Goal: Information Seeking & Learning: Compare options

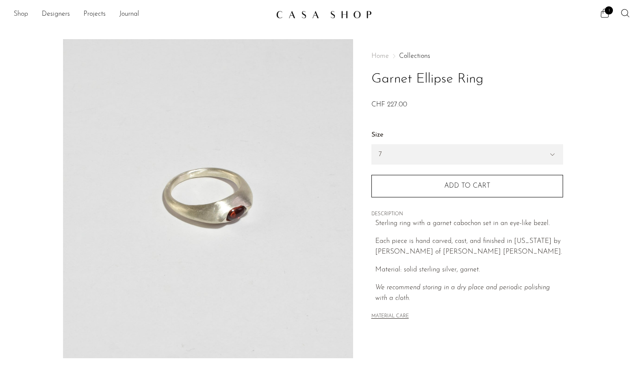
click at [23, 13] on link "Shop" at bounding box center [21, 14] width 14 height 11
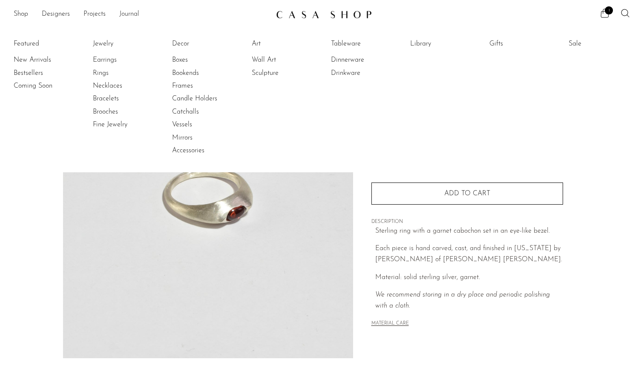
click at [123, 16] on link "Journal" at bounding box center [129, 14] width 20 height 11
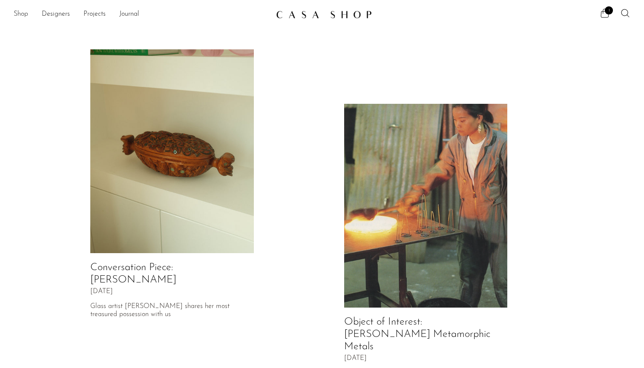
click at [23, 13] on link "Shop" at bounding box center [21, 14] width 14 height 11
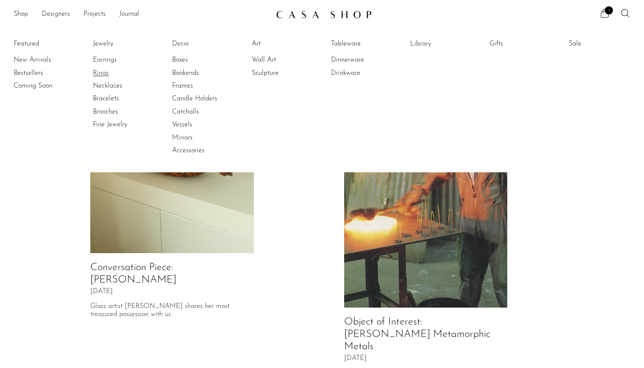
click at [101, 72] on link "Rings" at bounding box center [125, 73] width 64 height 9
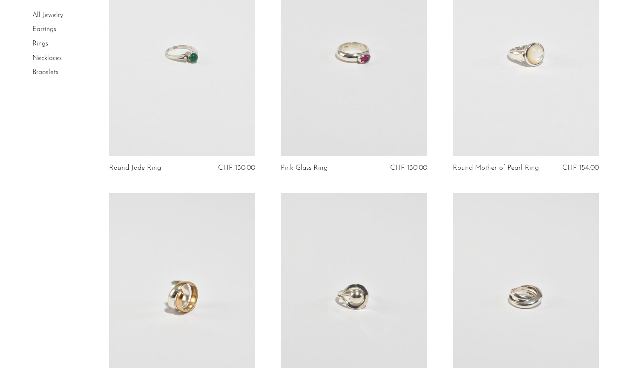
scroll to position [391, 0]
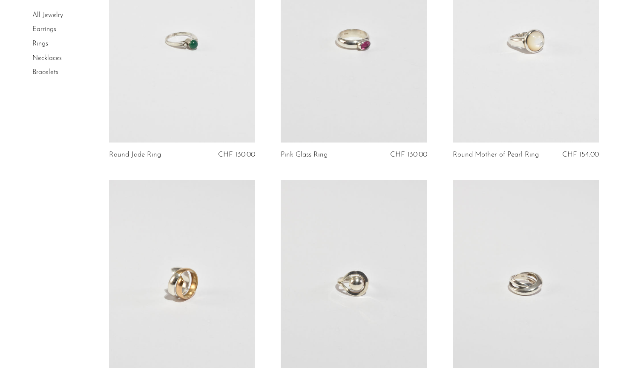
click at [343, 100] on link at bounding box center [354, 40] width 147 height 205
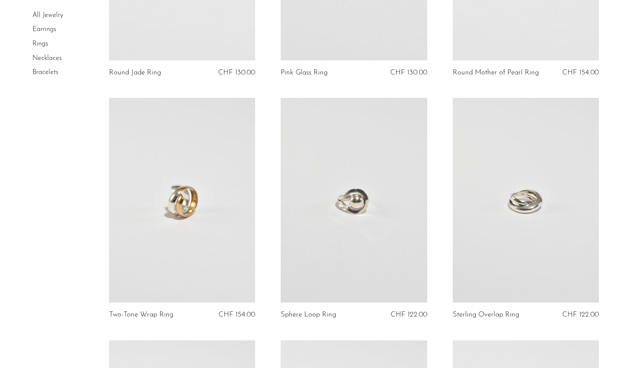
scroll to position [480, 0]
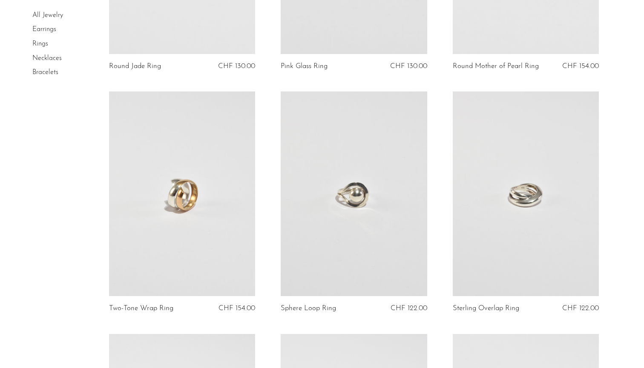
click at [530, 195] on link at bounding box center [526, 194] width 147 height 205
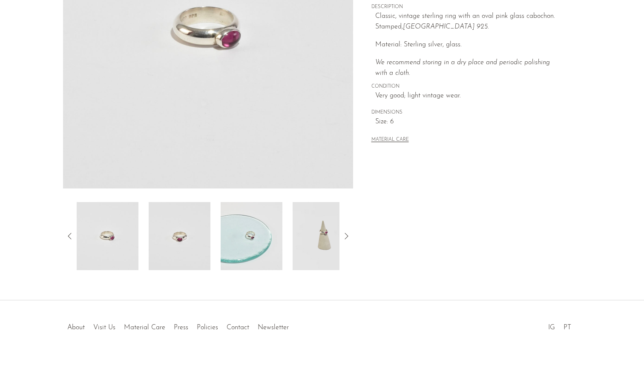
scroll to position [178, 0]
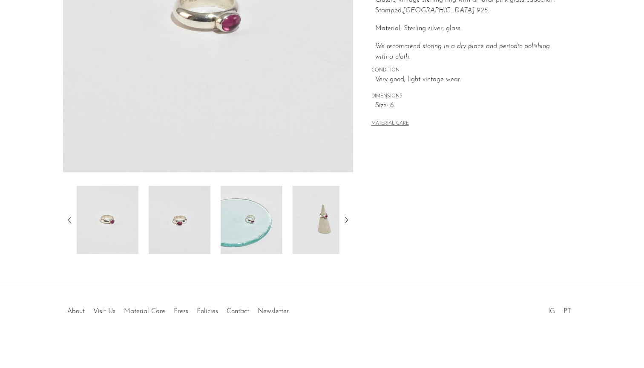
click at [179, 243] on img at bounding box center [180, 220] width 62 height 68
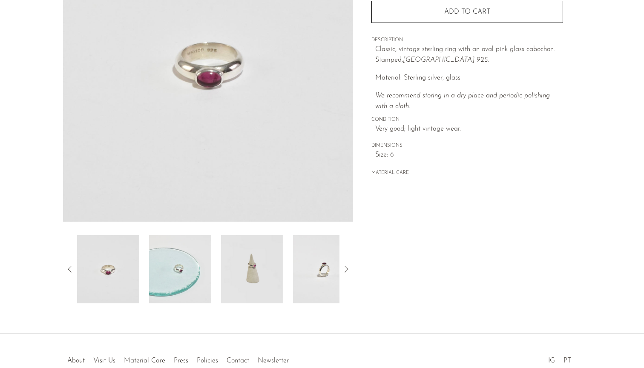
scroll to position [137, 0]
click at [172, 273] on img at bounding box center [180, 270] width 62 height 68
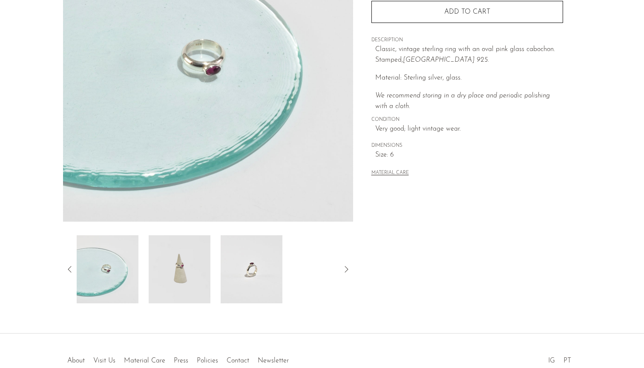
click at [178, 276] on img at bounding box center [180, 270] width 62 height 68
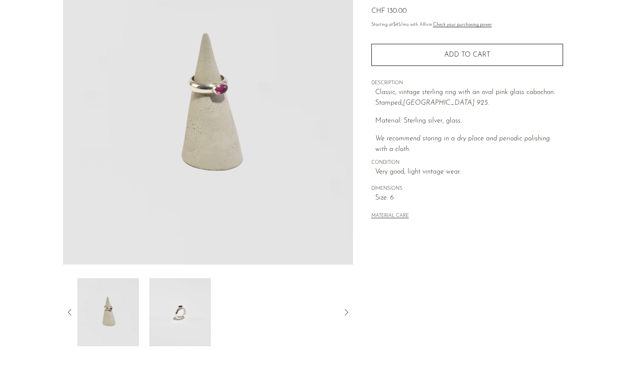
scroll to position [95, 0]
click at [69, 308] on icon at bounding box center [70, 311] width 10 height 10
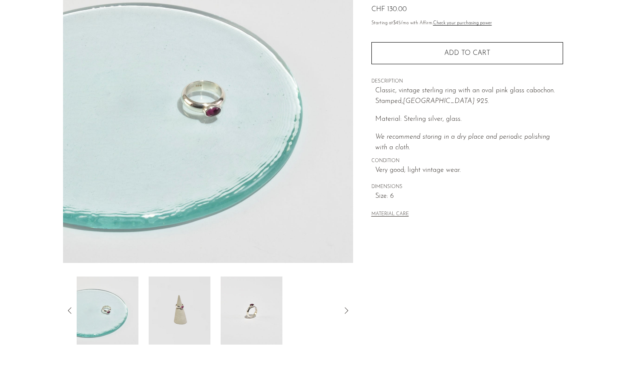
click at [192, 306] on img at bounding box center [180, 311] width 62 height 68
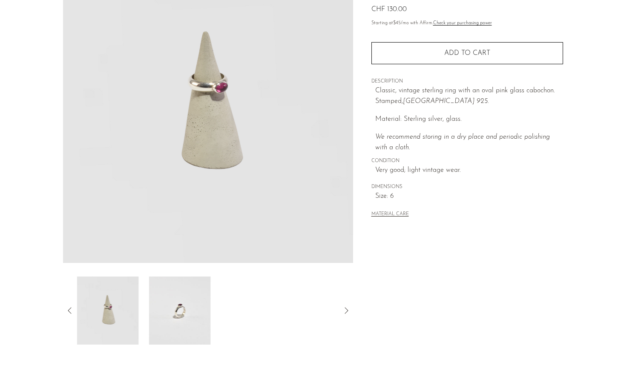
click at [192, 306] on img at bounding box center [180, 311] width 62 height 68
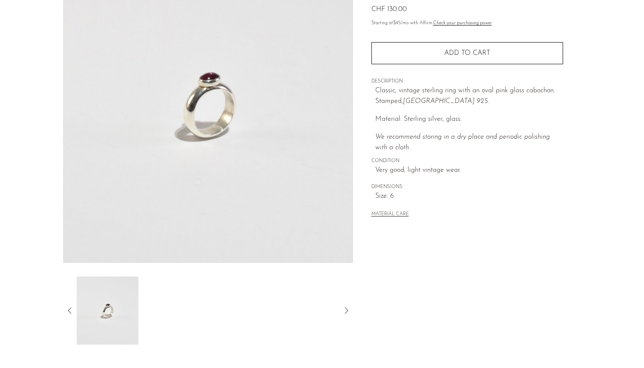
click at [67, 308] on icon at bounding box center [70, 311] width 10 height 10
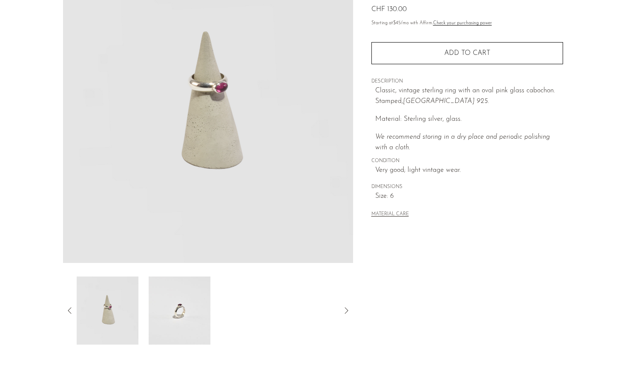
click at [71, 310] on icon at bounding box center [70, 311] width 10 height 10
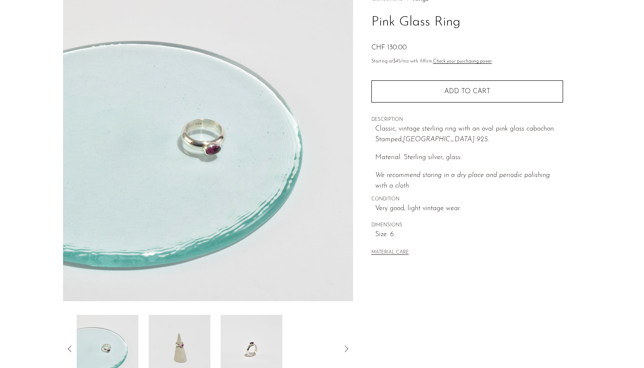
scroll to position [55, 0]
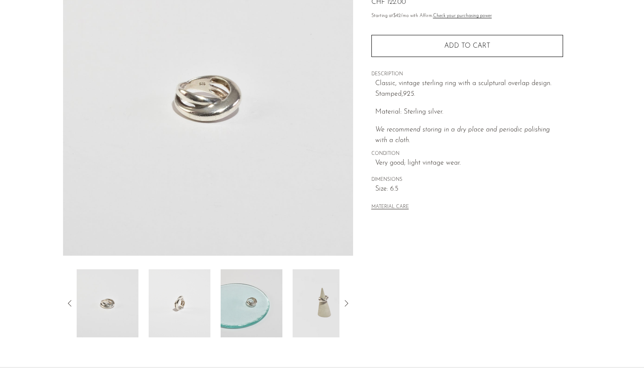
scroll to position [105, 0]
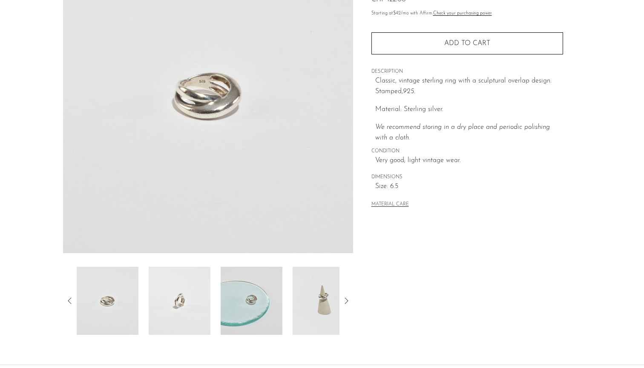
click at [69, 300] on icon at bounding box center [70, 301] width 10 height 10
click at [95, 302] on img at bounding box center [108, 301] width 62 height 68
click at [167, 298] on img at bounding box center [180, 301] width 62 height 68
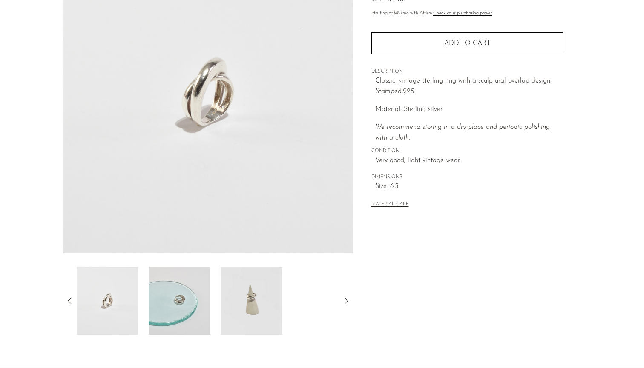
click at [185, 298] on img at bounding box center [180, 301] width 62 height 68
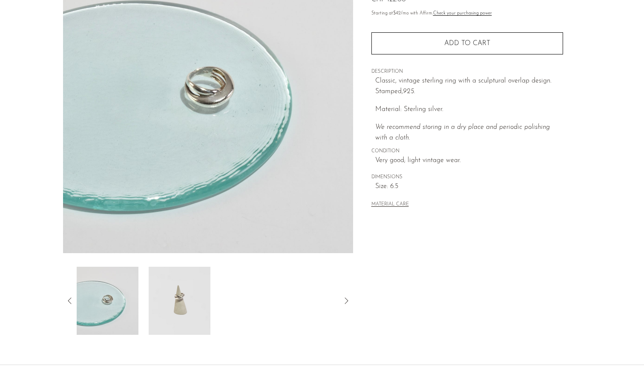
click at [181, 300] on img at bounding box center [180, 301] width 62 height 68
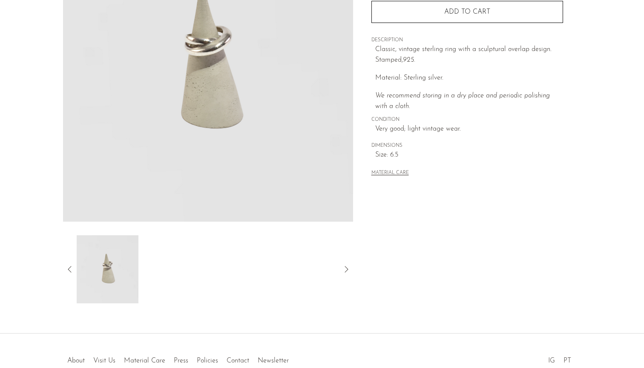
scroll to position [137, 0]
click at [70, 274] on div at bounding box center [208, 269] width 290 height 68
click at [69, 268] on icon at bounding box center [70, 269] width 10 height 10
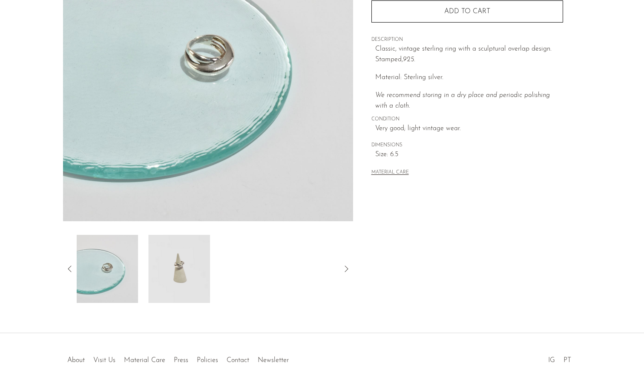
click at [69, 268] on icon at bounding box center [70, 269] width 10 height 10
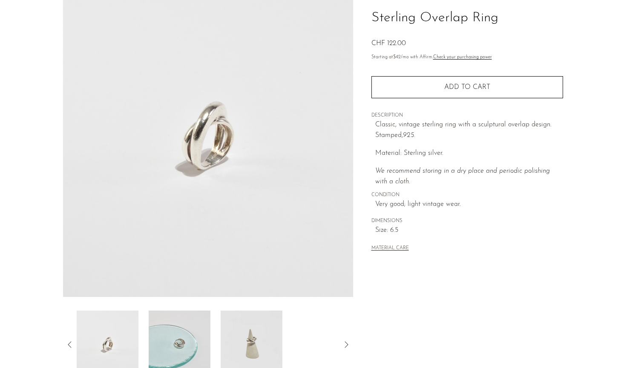
scroll to position [89, 0]
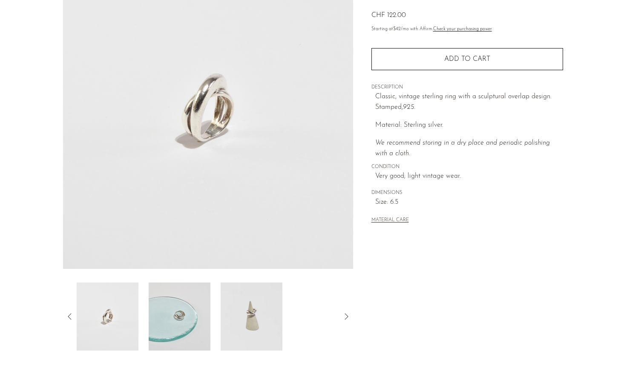
click at [119, 319] on img at bounding box center [108, 317] width 62 height 68
click at [165, 326] on img at bounding box center [180, 317] width 62 height 68
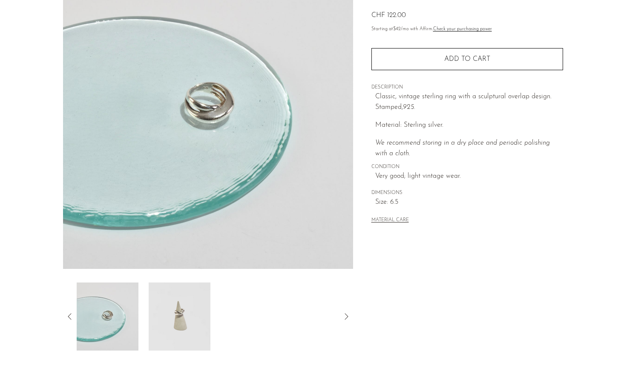
click at [167, 325] on img at bounding box center [180, 317] width 62 height 68
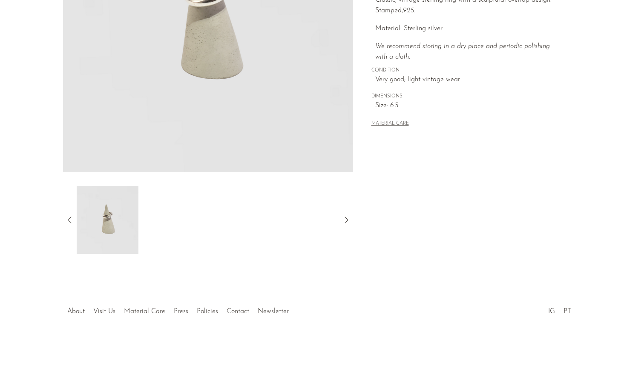
scroll to position [186, 0]
click at [209, 312] on link "Policies" at bounding box center [207, 311] width 21 height 7
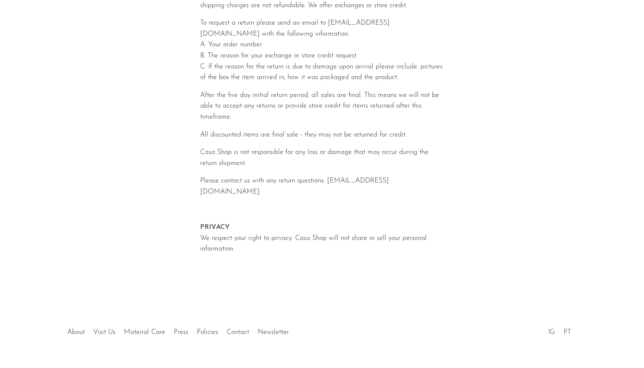
scroll to position [378, 0]
click at [101, 330] on link "Visit Us" at bounding box center [104, 333] width 22 height 7
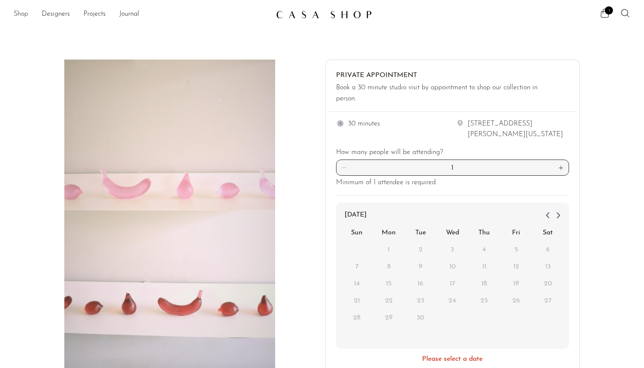
click at [21, 17] on link "Shop" at bounding box center [21, 14] width 14 height 11
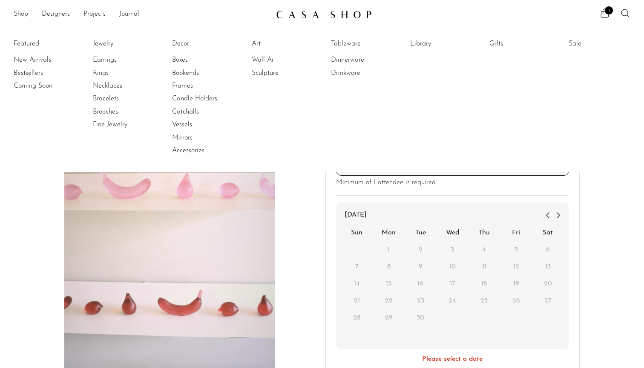
click at [103, 73] on link "Rings" at bounding box center [125, 73] width 64 height 9
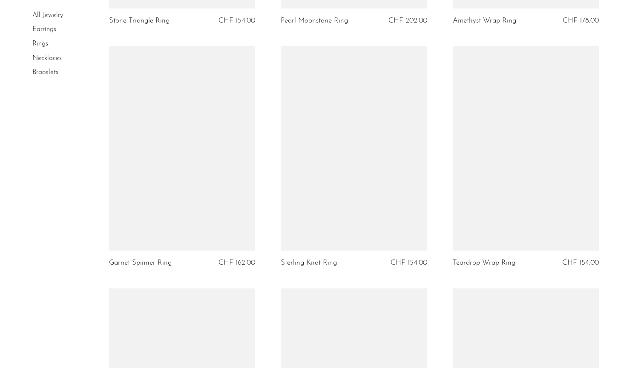
scroll to position [1746, 0]
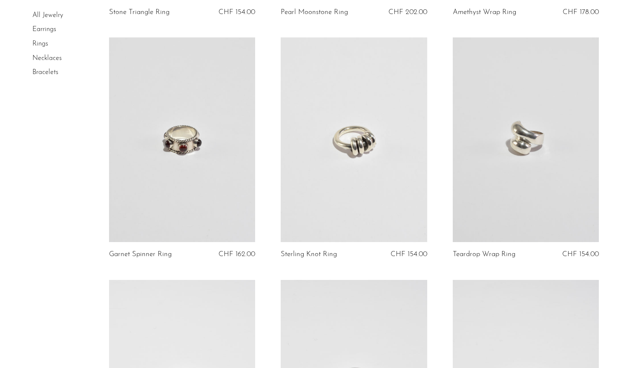
click at [385, 166] on link at bounding box center [354, 139] width 147 height 205
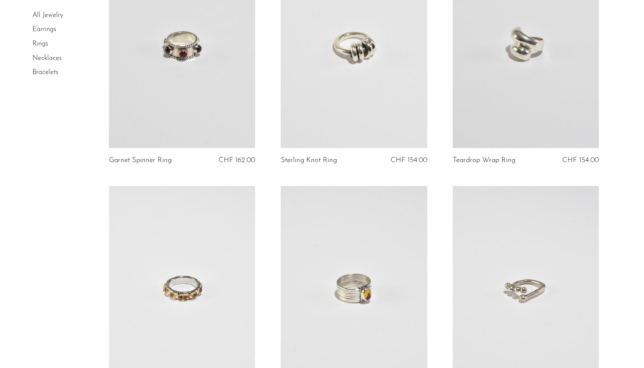
scroll to position [1992, 0]
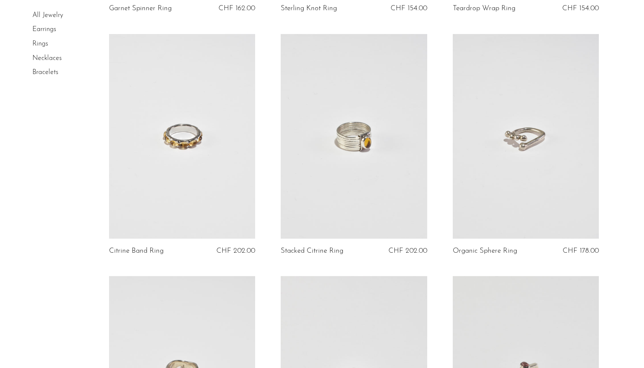
click at [180, 177] on link at bounding box center [182, 136] width 147 height 205
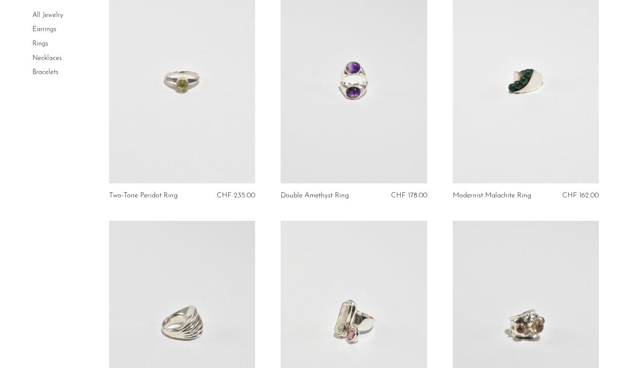
scroll to position [1000, 0]
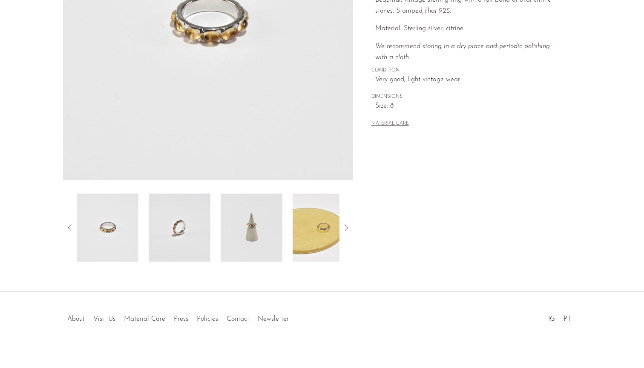
scroll to position [178, 0]
click at [261, 226] on img at bounding box center [252, 228] width 62 height 68
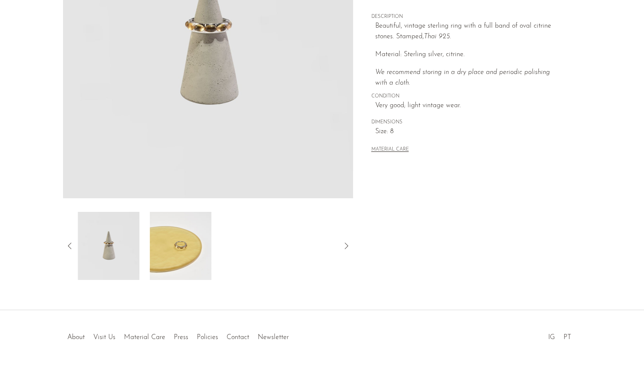
scroll to position [153, 0]
